Goal: Find specific page/section: Find specific page/section

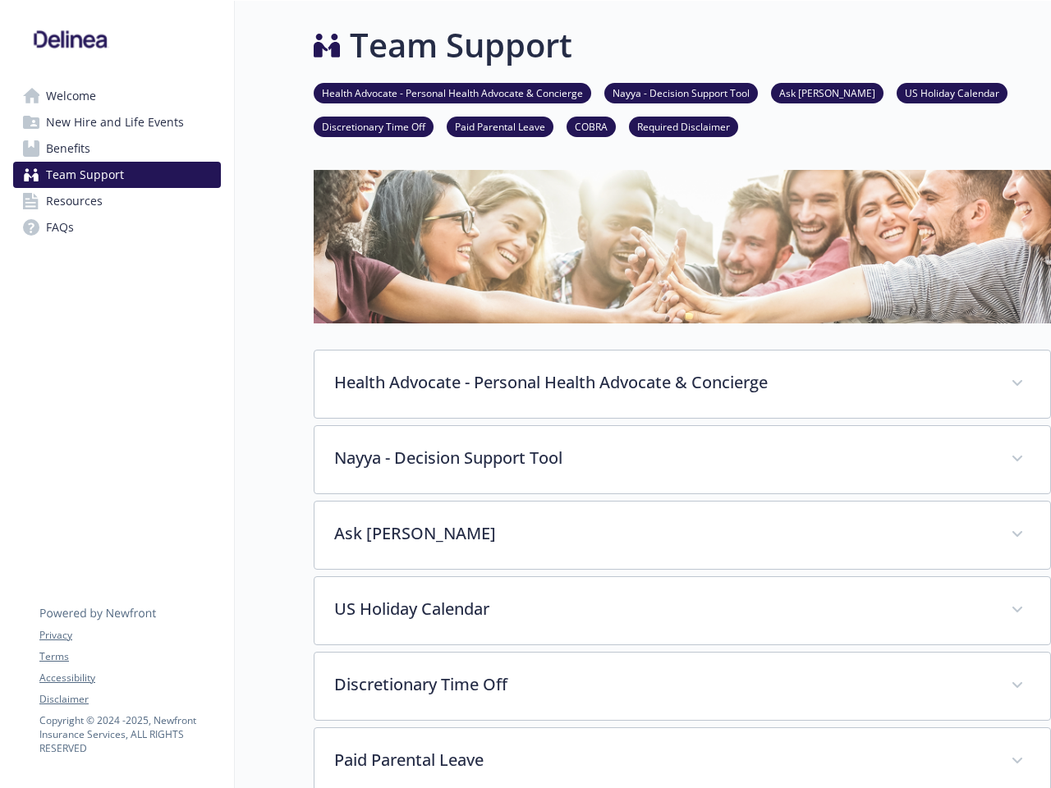
click at [130, 678] on link "Accessibility" at bounding box center [129, 678] width 181 height 15
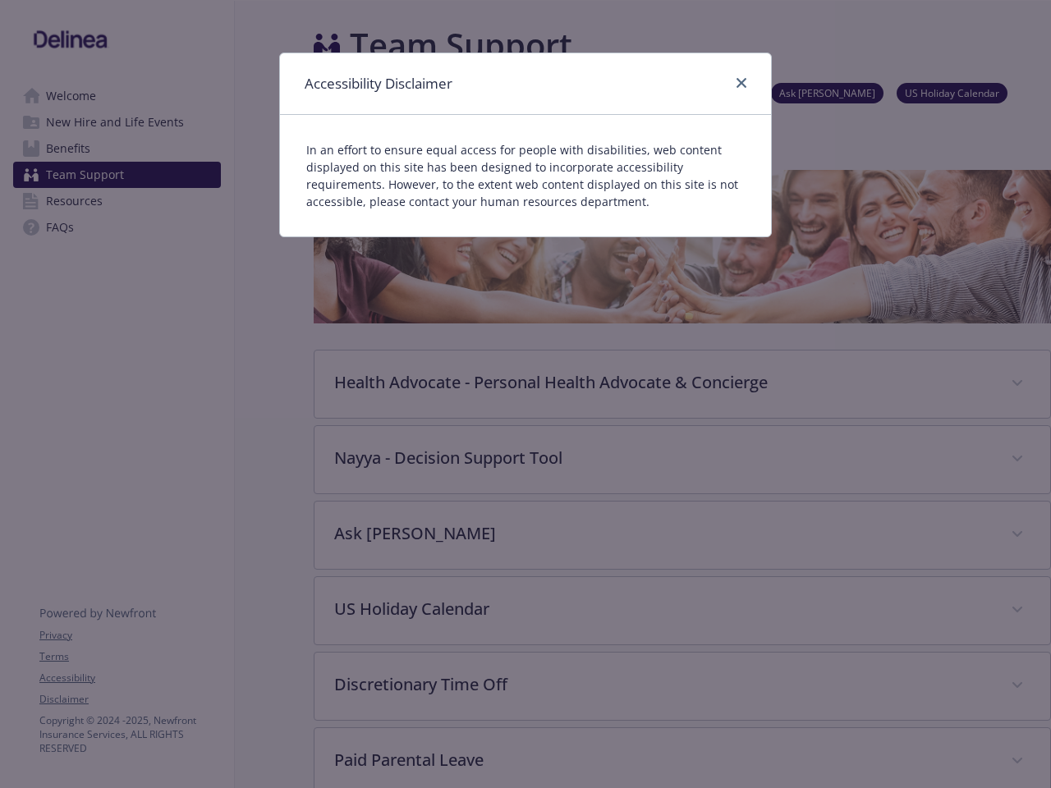
click at [130, 699] on div "Accessibility Disclaimer In an effort to ensure equal access for people with di…" at bounding box center [525, 394] width 1051 height 788
click at [682, 384] on div "Accessibility Disclaimer In an effort to ensure equal access for people with di…" at bounding box center [525, 394] width 1051 height 788
click at [682, 460] on div "Accessibility Disclaimer In an effort to ensure equal access for people with di…" at bounding box center [525, 394] width 1051 height 788
click at [682, 535] on div "Accessibility Disclaimer In an effort to ensure equal access for people with di…" at bounding box center [525, 394] width 1051 height 788
click at [682, 611] on div "Accessibility Disclaimer In an effort to ensure equal access for people with di…" at bounding box center [525, 394] width 1051 height 788
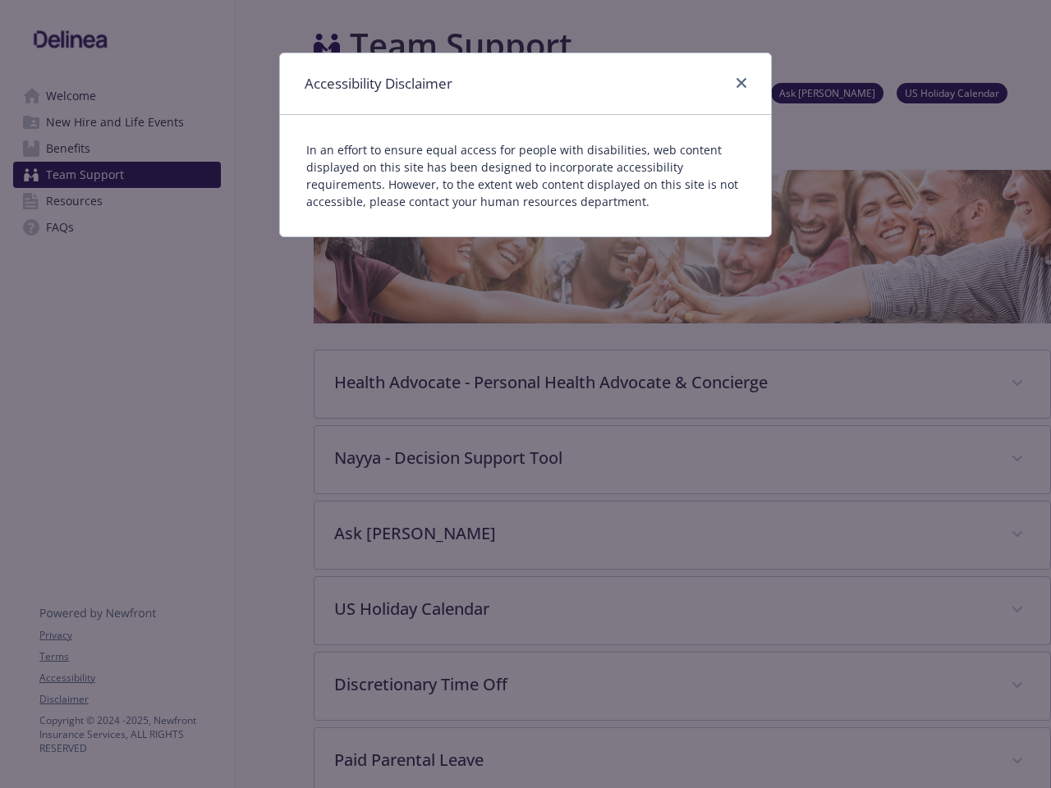
click at [682, 686] on div "Accessibility Disclaimer In an effort to ensure equal access for people with di…" at bounding box center [525, 394] width 1051 height 788
click at [682, 758] on div "Accessibility Disclaimer In an effort to ensure equal access for people with di…" at bounding box center [525, 394] width 1051 height 788
